Goal: Information Seeking & Learning: Learn about a topic

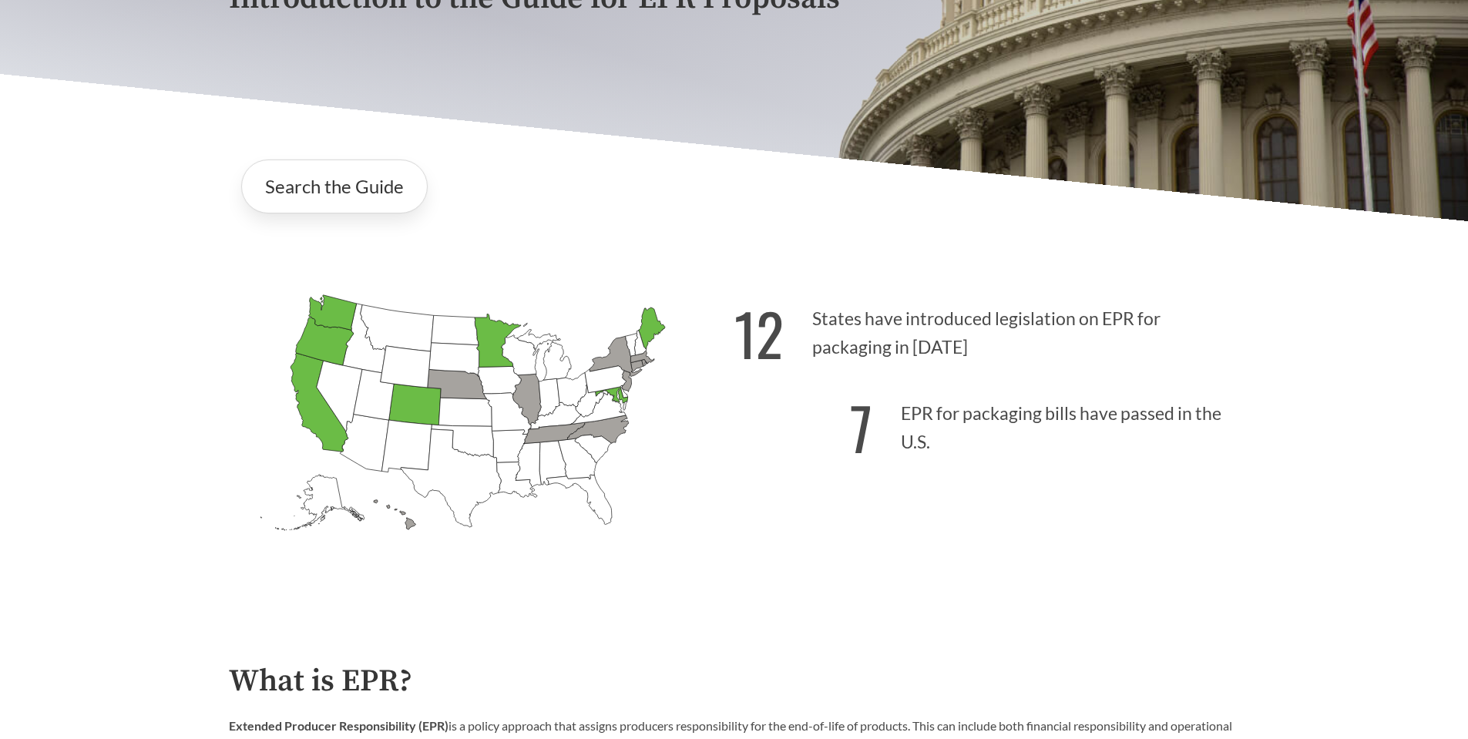
scroll to position [385, 0]
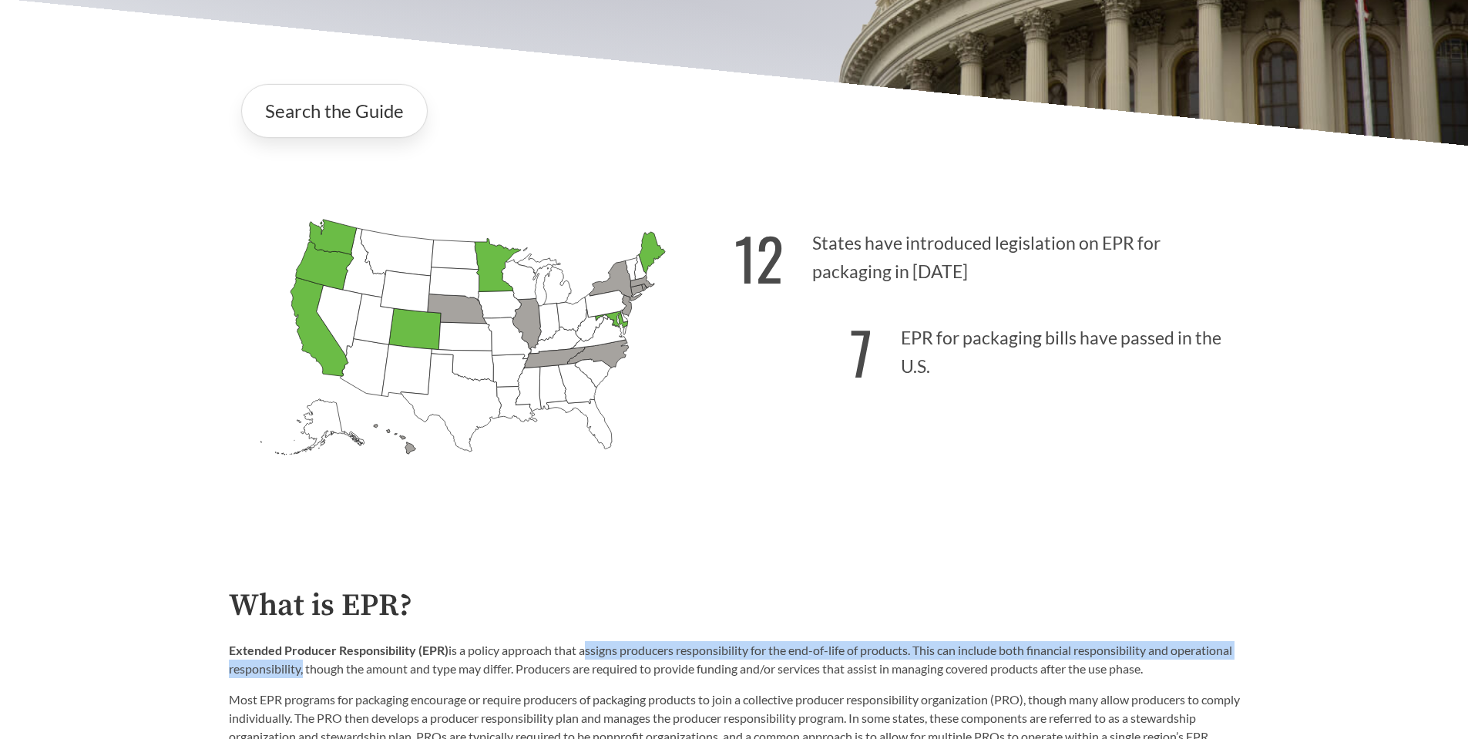
drag, startPoint x: 585, startPoint y: 656, endPoint x: 363, endPoint y: 677, distance: 223.0
click at [363, 677] on p "Extended Producer Responsibility (EPR) is a policy approach that assigns produc…" at bounding box center [734, 659] width 1011 height 37
copy p "assigns producers responsibility for the end-of-life of products. This can incl…"
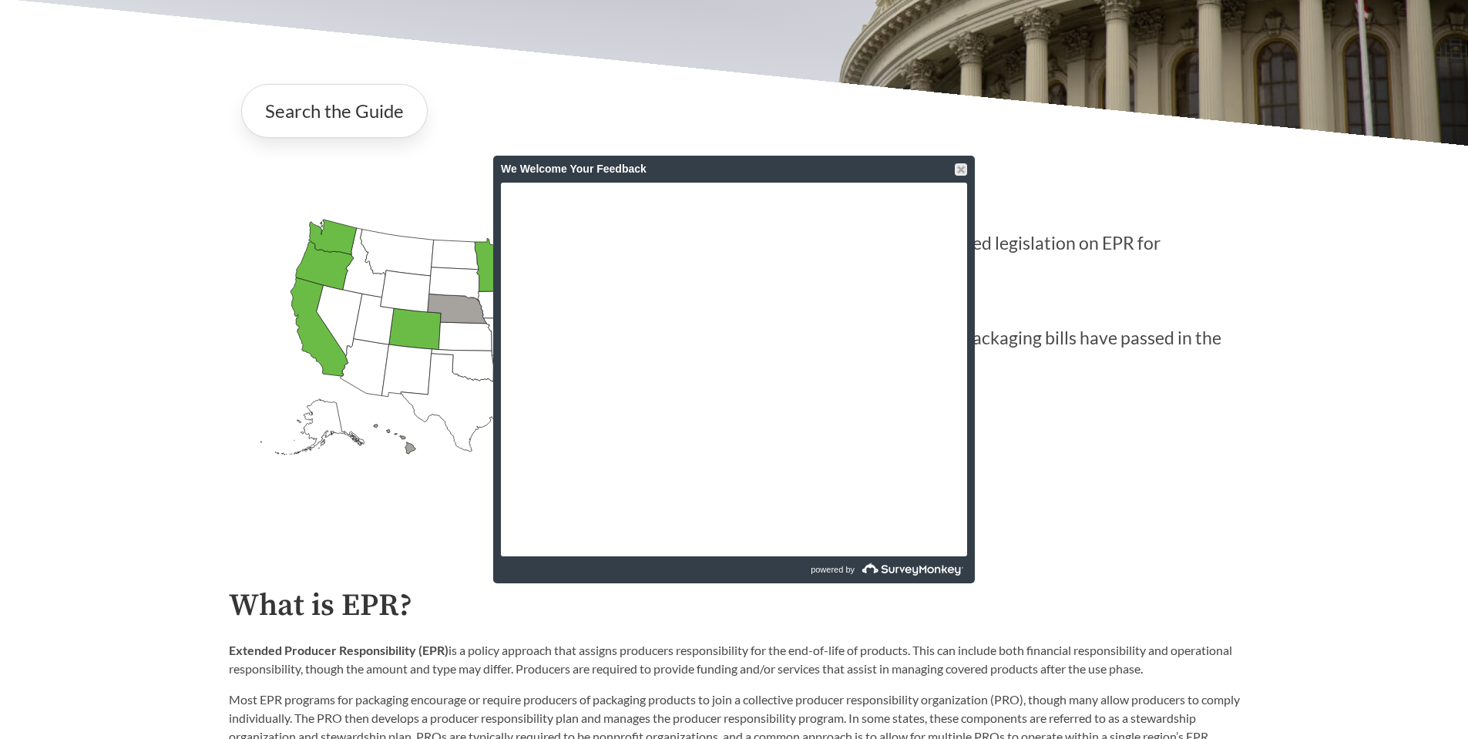
click at [967, 167] on div "We Welcome Your Feedback" at bounding box center [734, 169] width 482 height 27
click at [963, 169] on div at bounding box center [961, 169] width 12 height 12
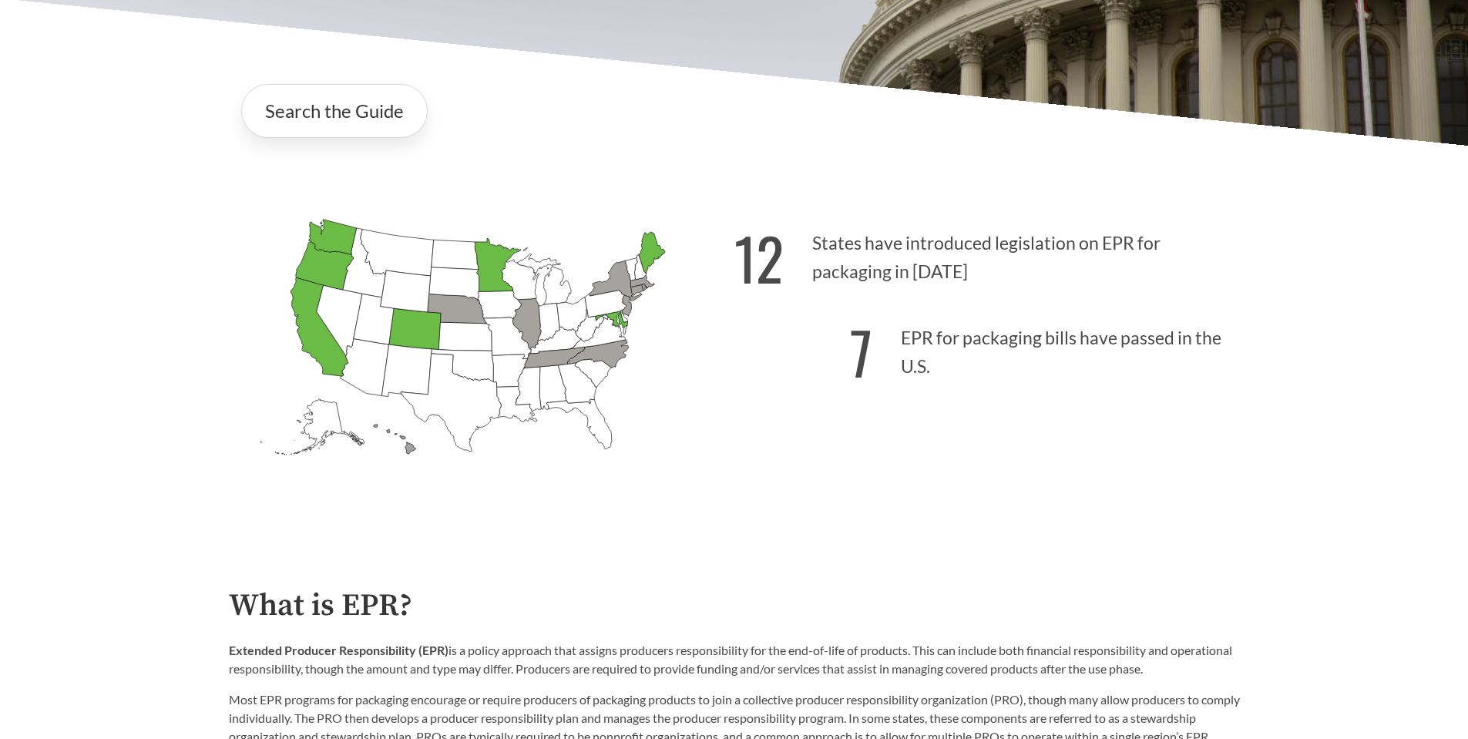
click at [320, 344] on icon "[US_STATE] Passed: 1" at bounding box center [320, 326] width 58 height 99
click at [323, 106] on link "Search the Guide" at bounding box center [334, 111] width 186 height 54
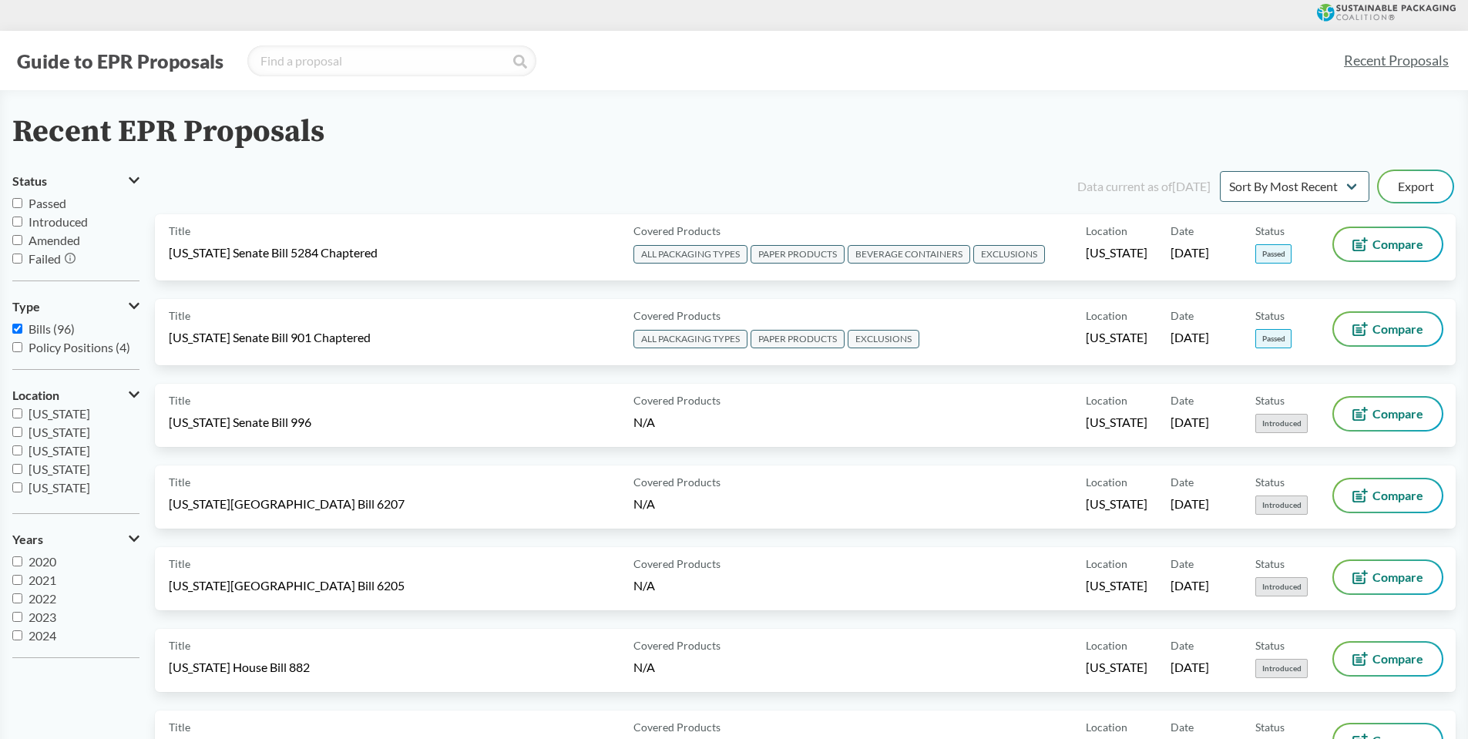
scroll to position [273, 0]
click at [20, 421] on input "[US_STATE]" at bounding box center [17, 422] width 10 height 10
checkbox input "true"
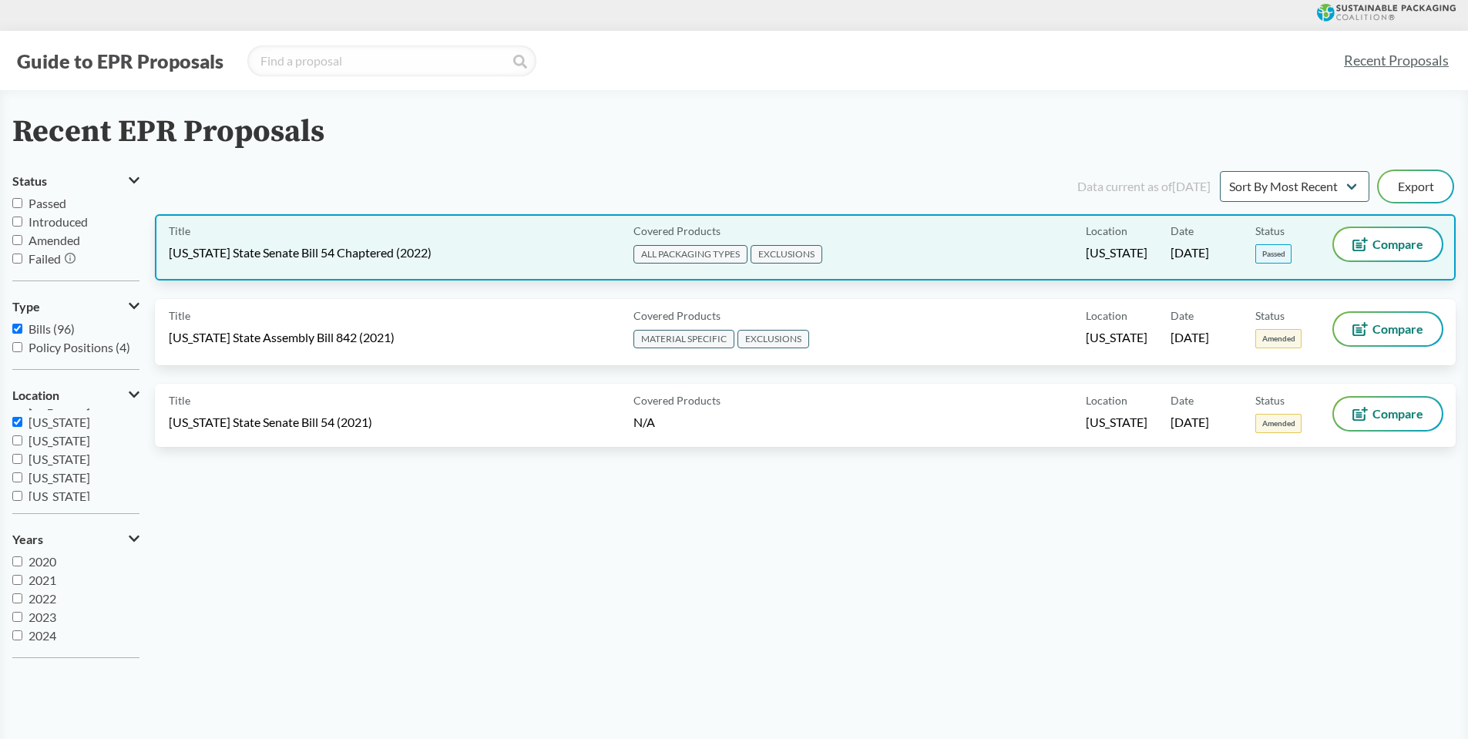
click at [289, 254] on span "[US_STATE] State Senate Bill 54 Chaptered (2022)" at bounding box center [300, 252] width 263 height 17
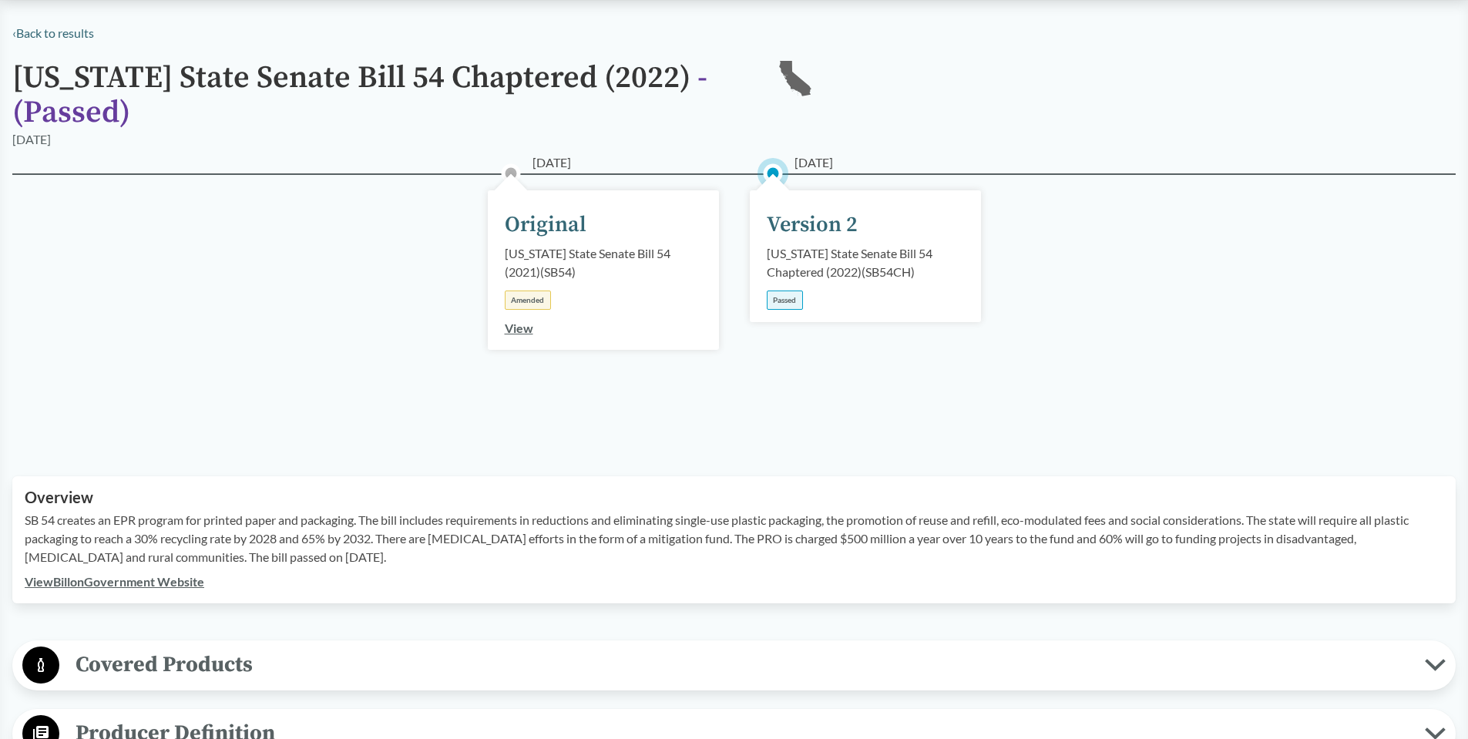
scroll to position [129, 0]
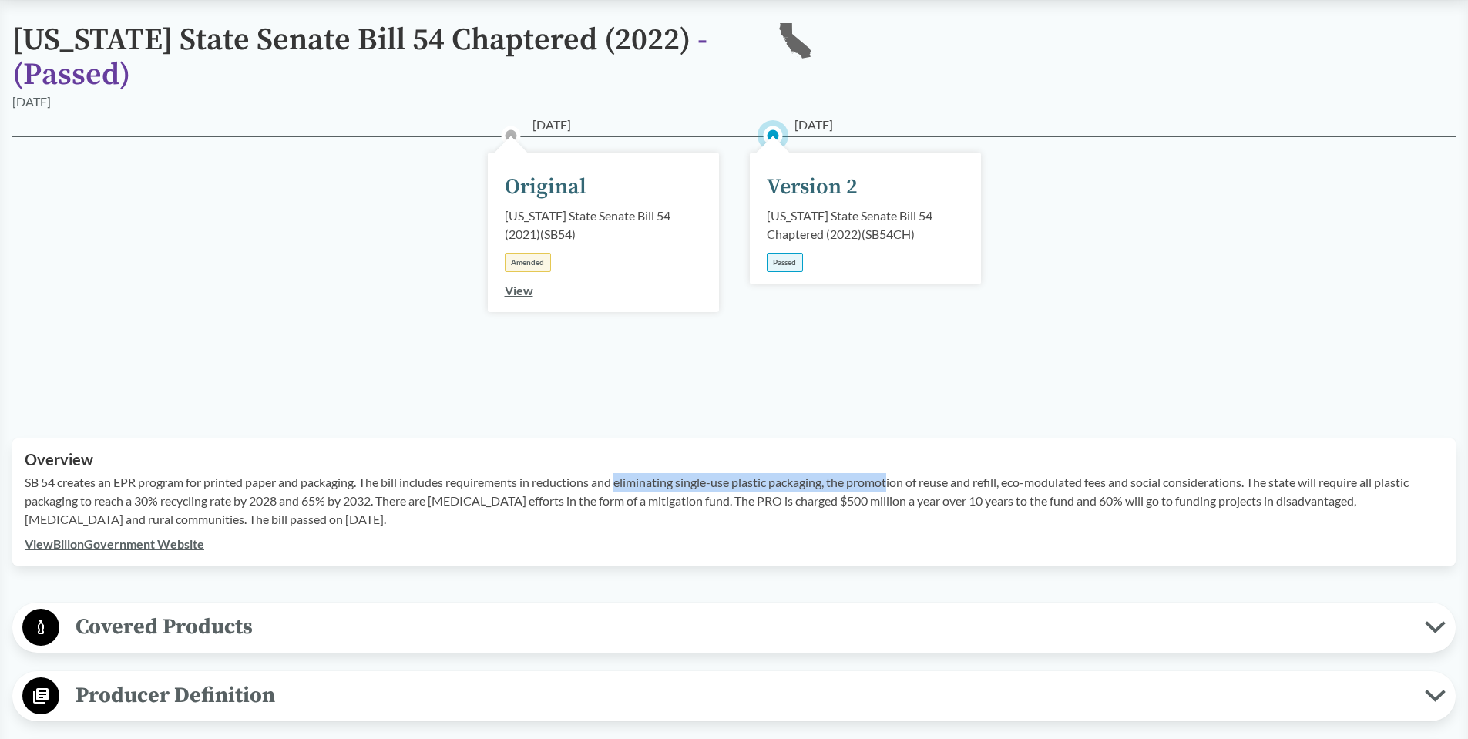
drag, startPoint x: 624, startPoint y: 482, endPoint x: 899, endPoint y: 481, distance: 274.3
click at [899, 481] on p "SB 54 creates an EPR program for printed paper and packaging. The bill includes…" at bounding box center [734, 500] width 1419 height 55
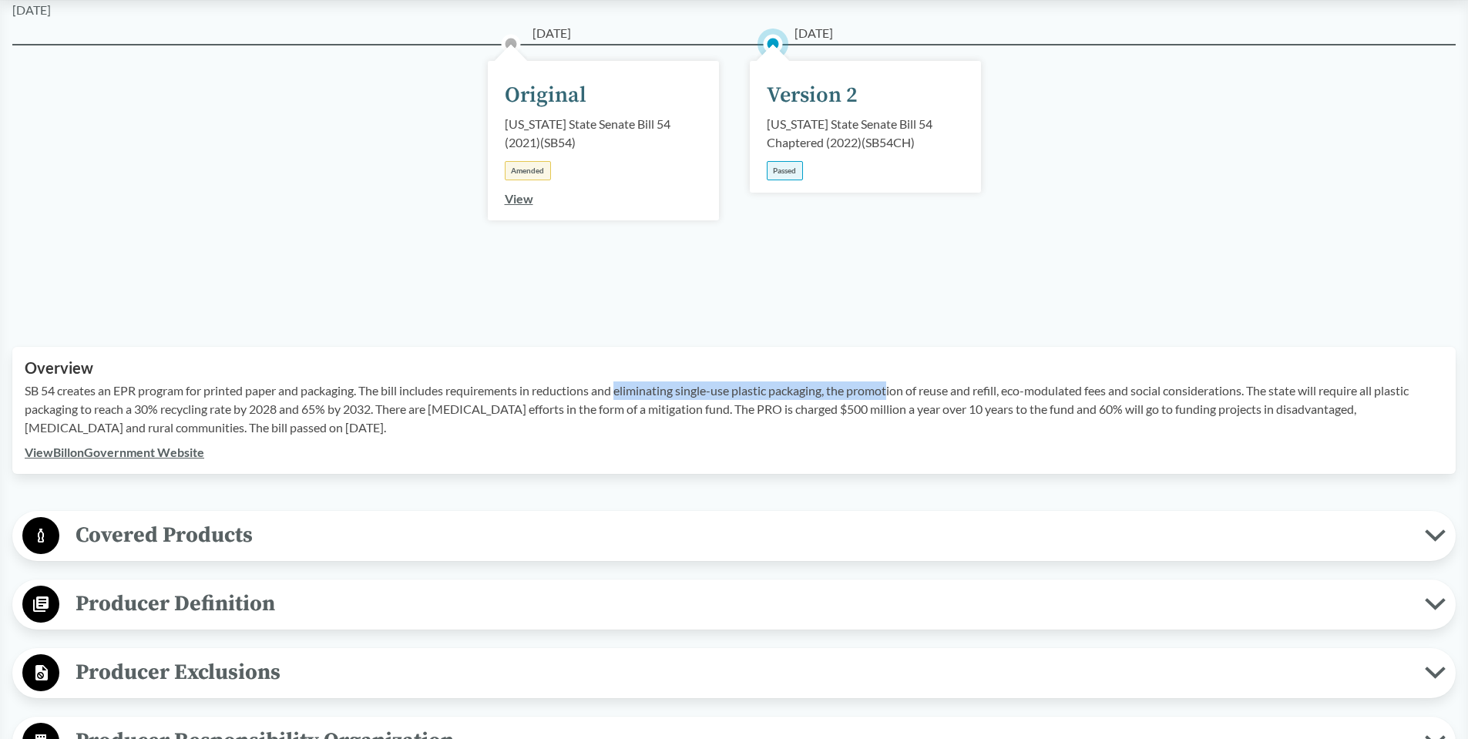
scroll to position [257, 0]
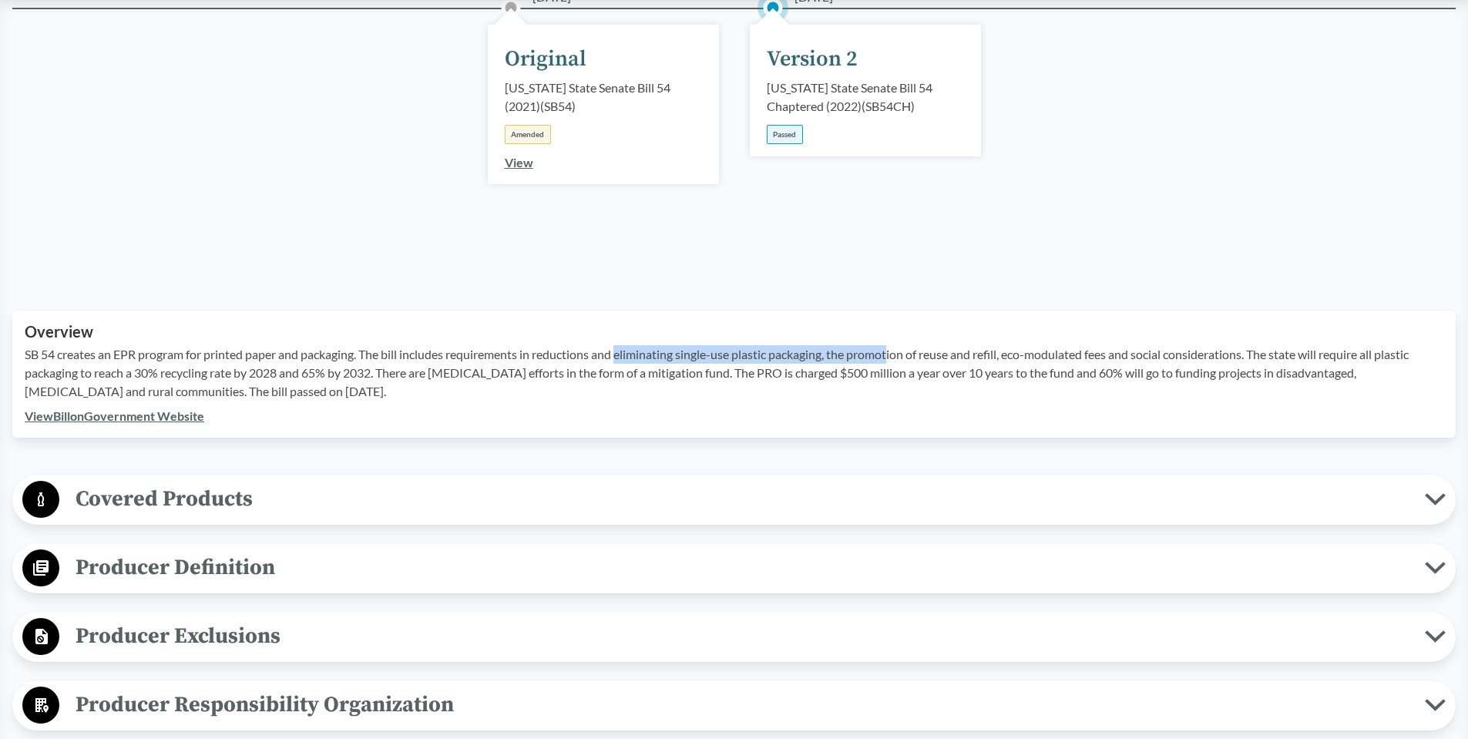
click at [331, 502] on span "Covered Products" at bounding box center [742, 499] width 1366 height 35
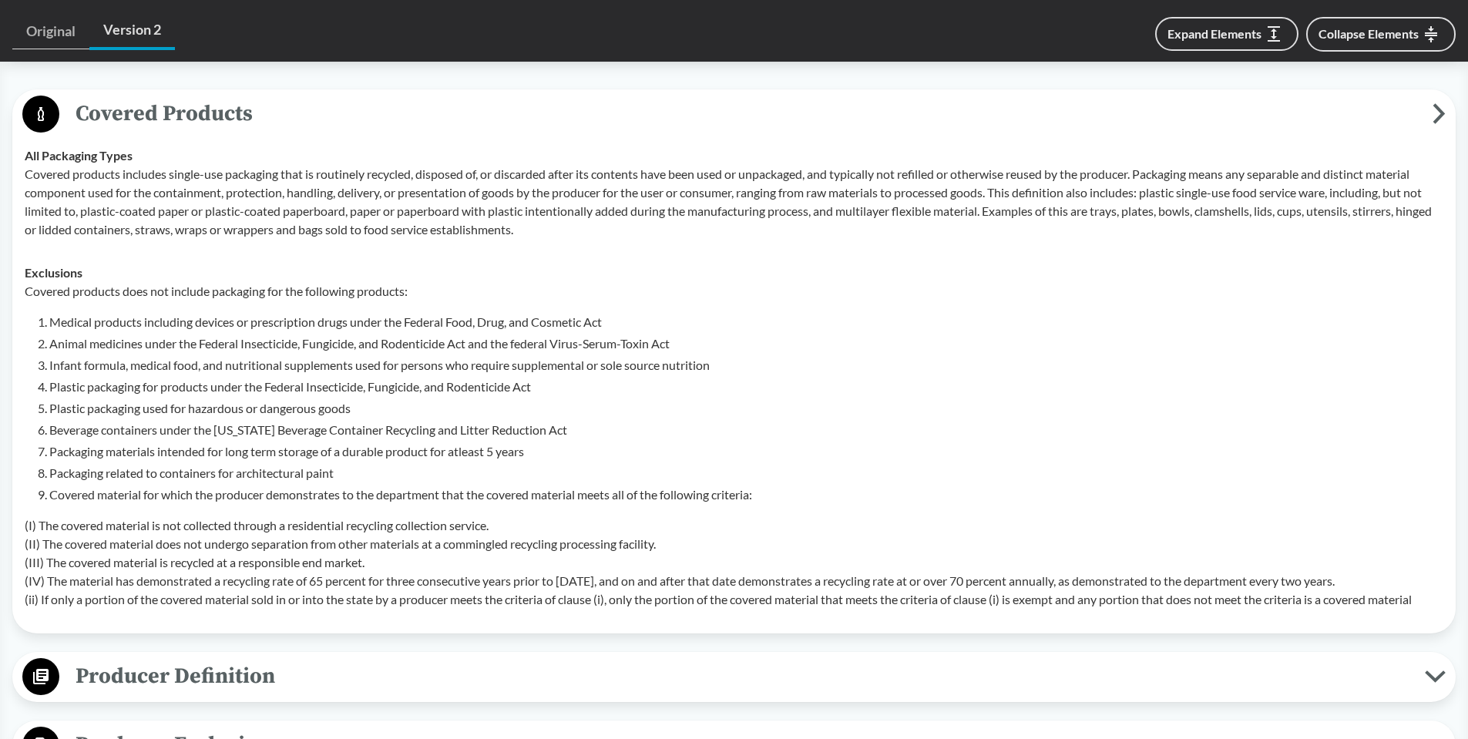
scroll to position [514, 0]
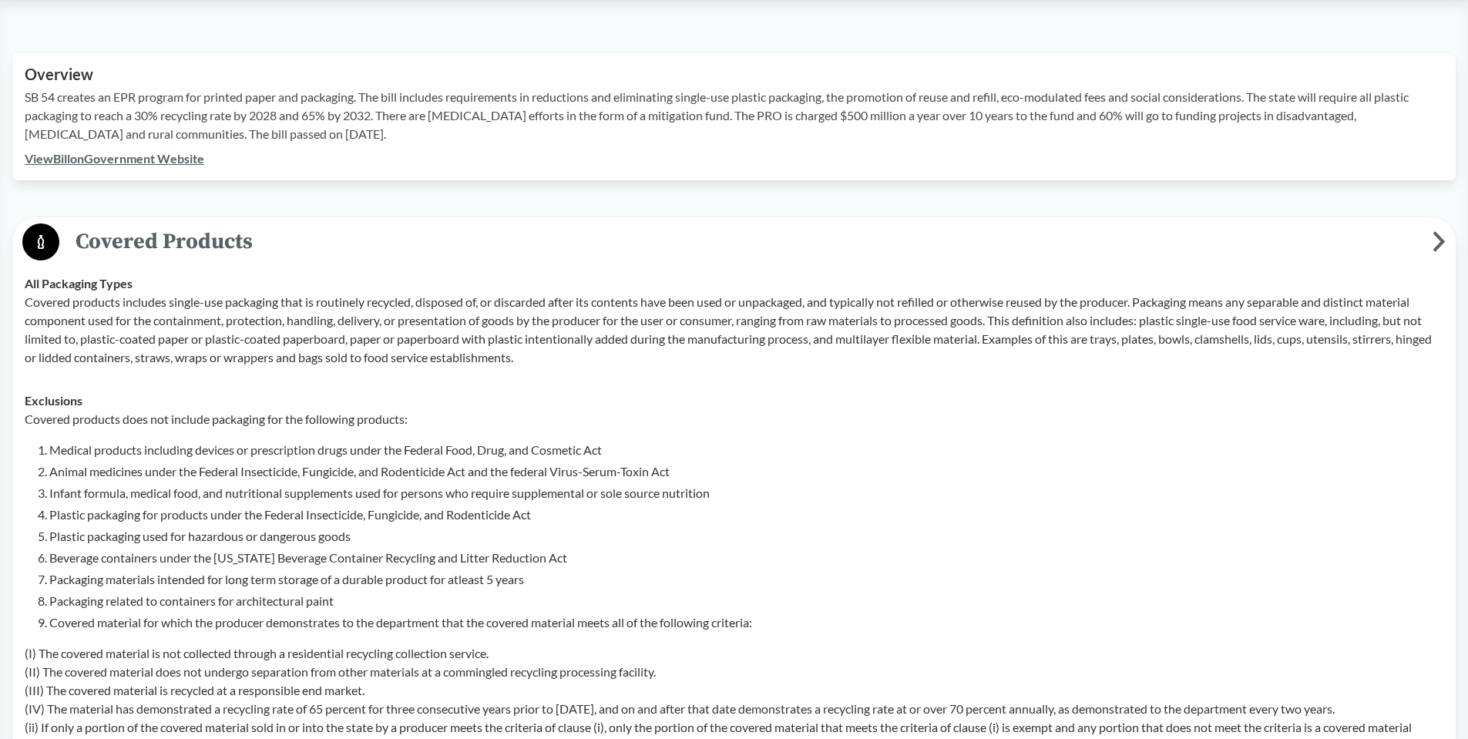
click at [995, 165] on div "View Bill on Government Website" at bounding box center [734, 158] width 1419 height 18
click at [1003, 153] on div "View Bill on Government Website" at bounding box center [734, 158] width 1419 height 18
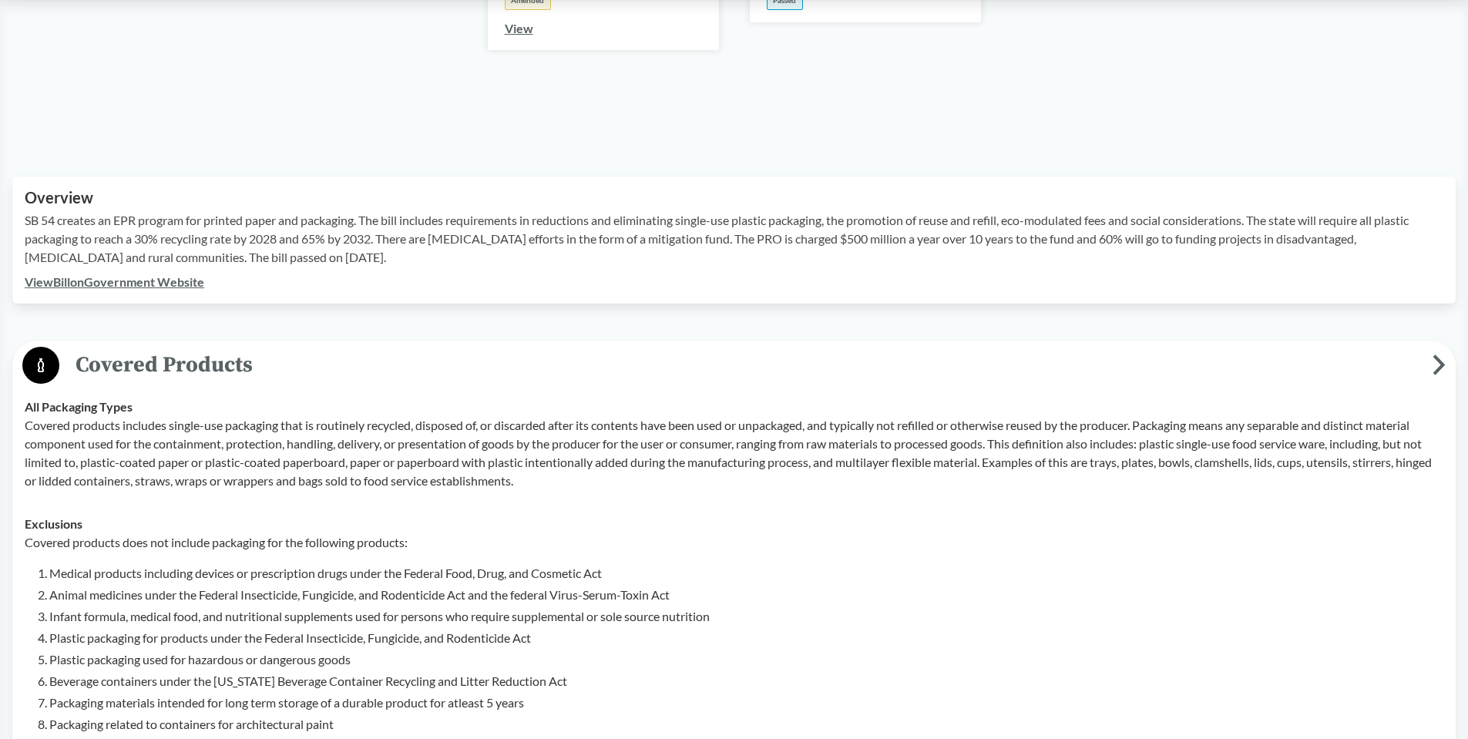
scroll to position [385, 0]
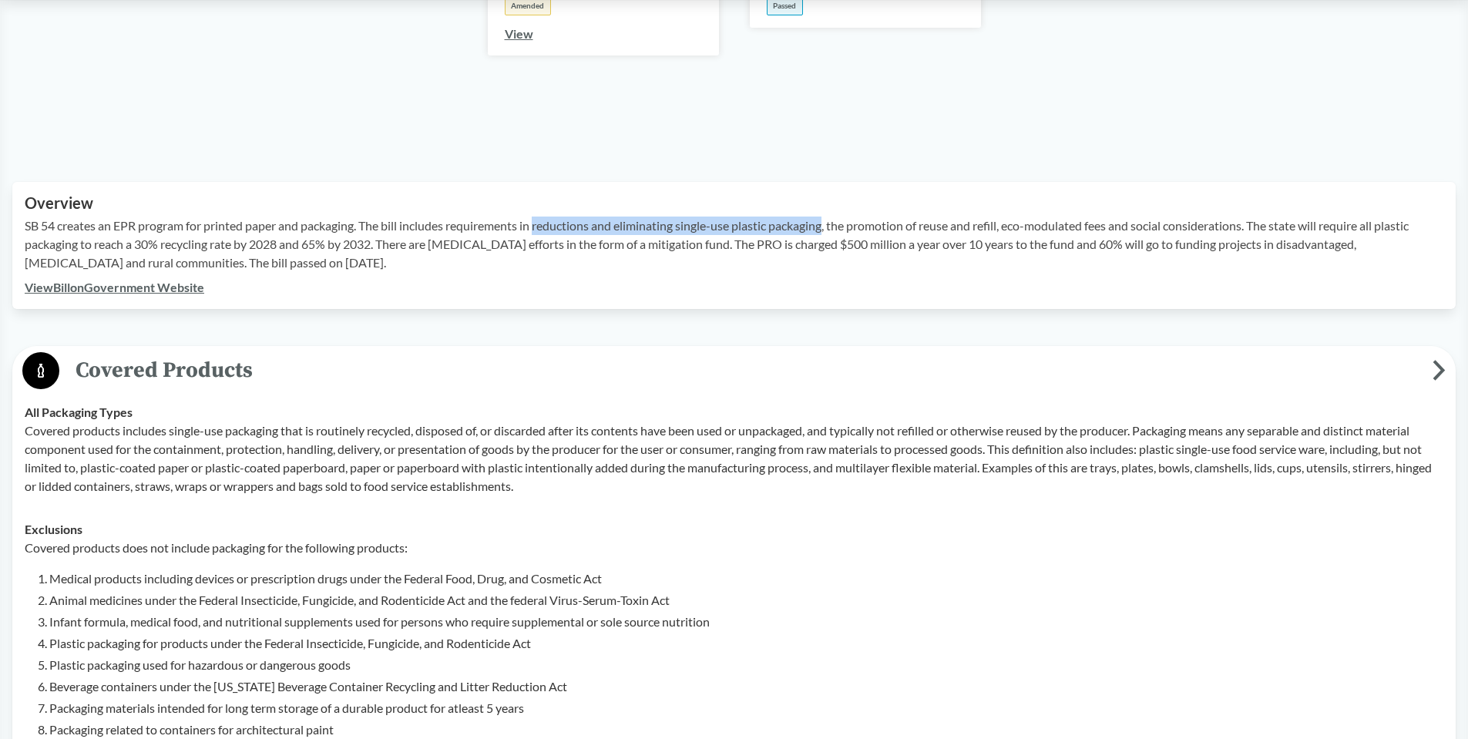
drag, startPoint x: 543, startPoint y: 223, endPoint x: 834, endPoint y: 218, distance: 291.3
click at [834, 218] on p "SB 54 creates an EPR program for printed paper and packaging. The bill includes…" at bounding box center [734, 244] width 1419 height 55
copy p "reductions and eliminating single-use plastic packaging"
